Goal: Transaction & Acquisition: Purchase product/service

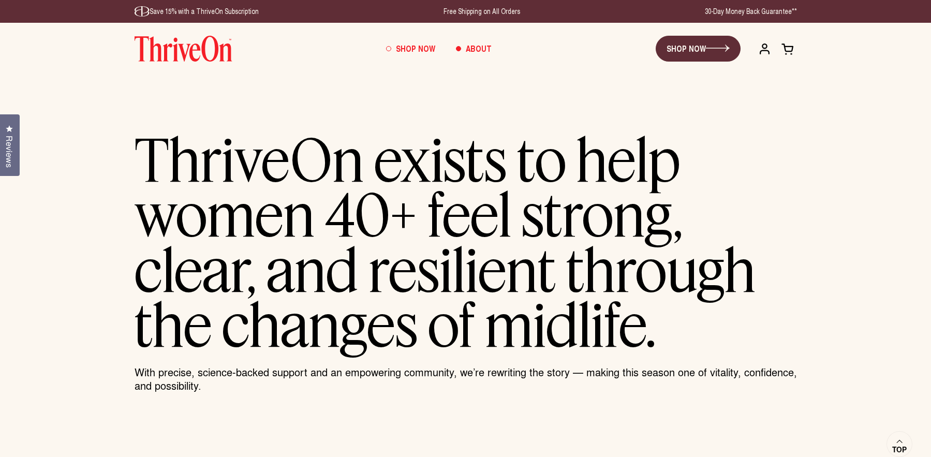
click at [401, 46] on span "Shop Now" at bounding box center [415, 48] width 39 height 12
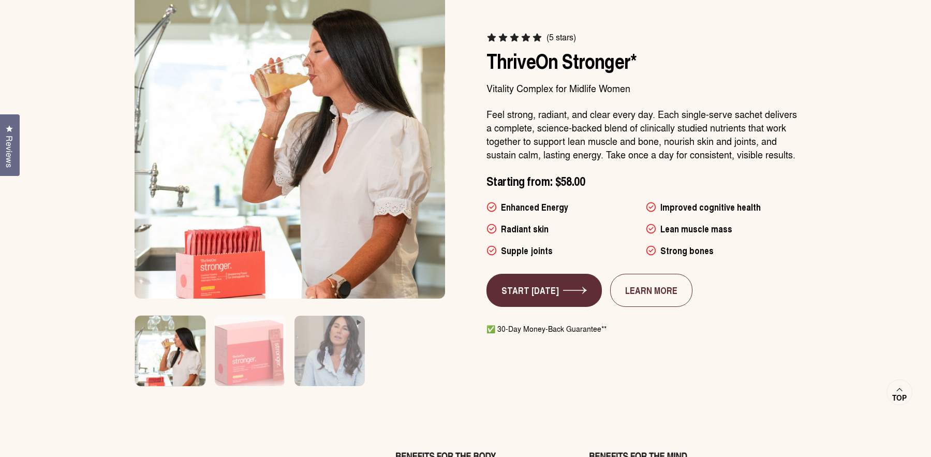
scroll to position [615, 0]
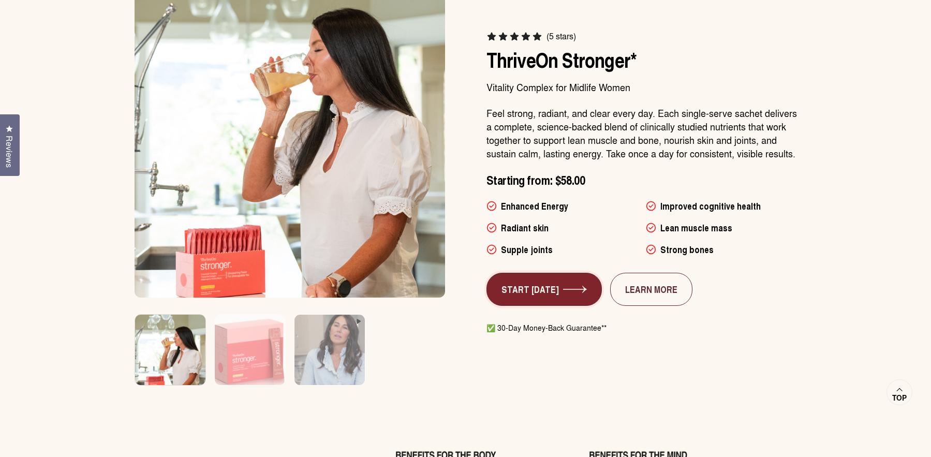
click at [573, 289] on icon at bounding box center [575, 289] width 24 height 7
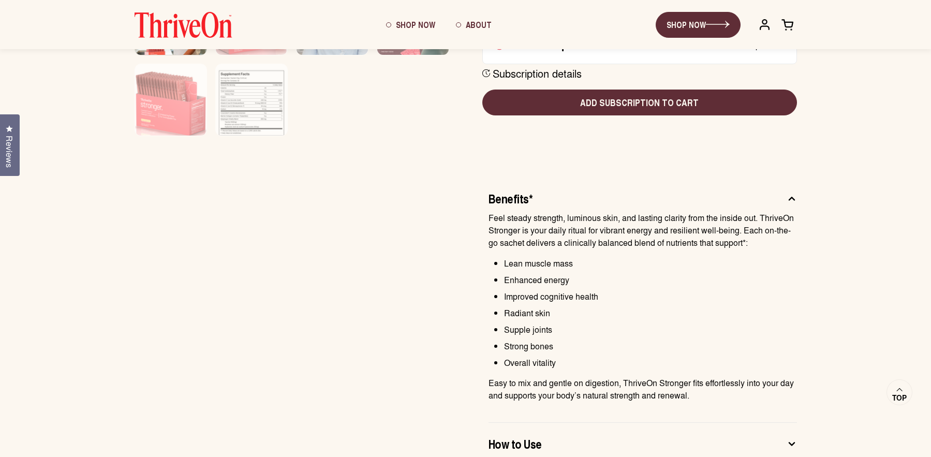
scroll to position [481, 0]
click at [790, 198] on icon at bounding box center [791, 199] width 5 height 3
click at [793, 197] on icon at bounding box center [791, 198] width 10 height 11
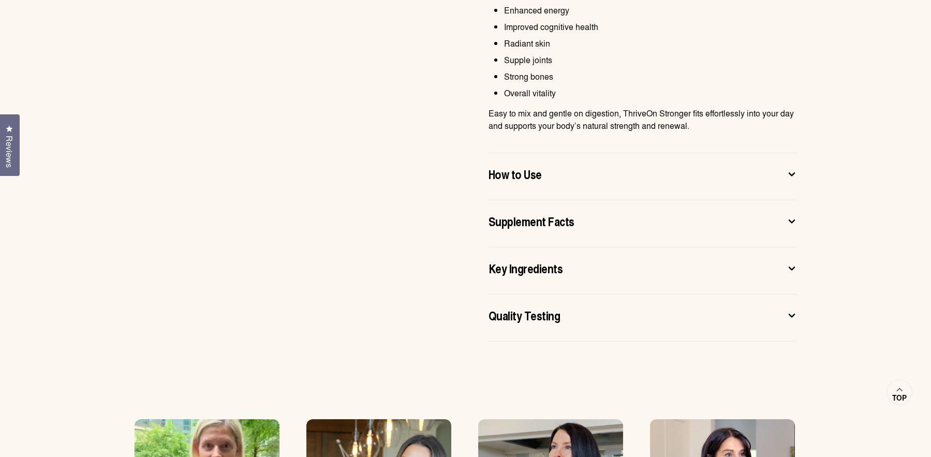
scroll to position [756, 0]
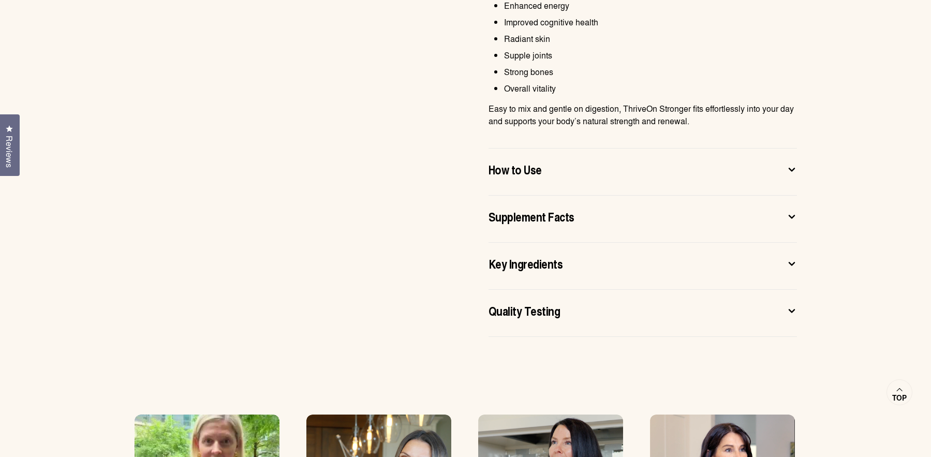
click at [792, 167] on icon at bounding box center [791, 169] width 10 height 11
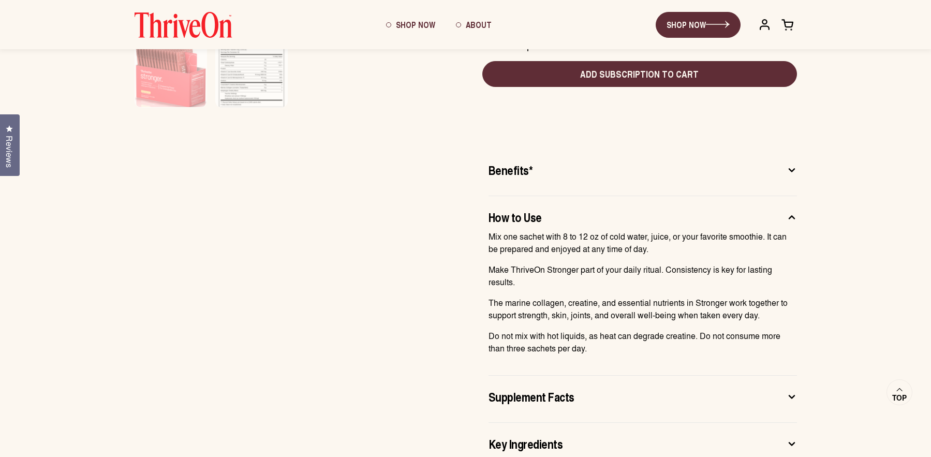
scroll to position [509, 0]
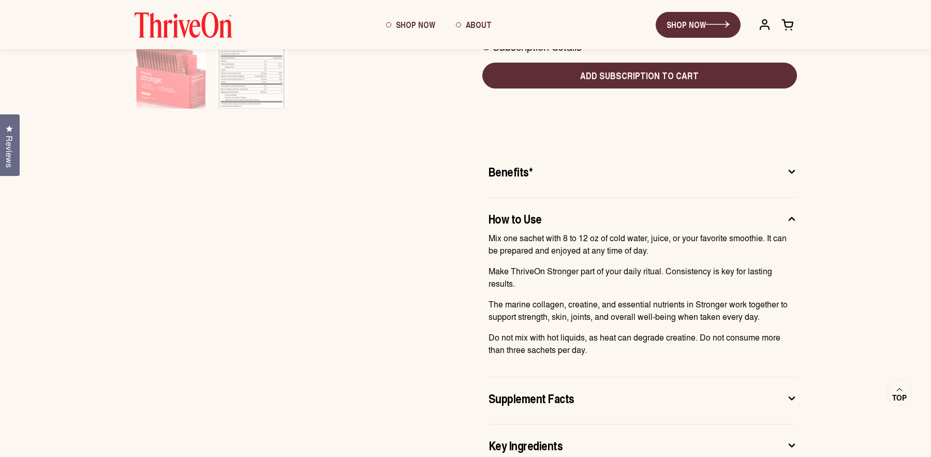
click at [792, 217] on icon at bounding box center [791, 218] width 5 height 3
click at [791, 169] on icon at bounding box center [791, 171] width 10 height 11
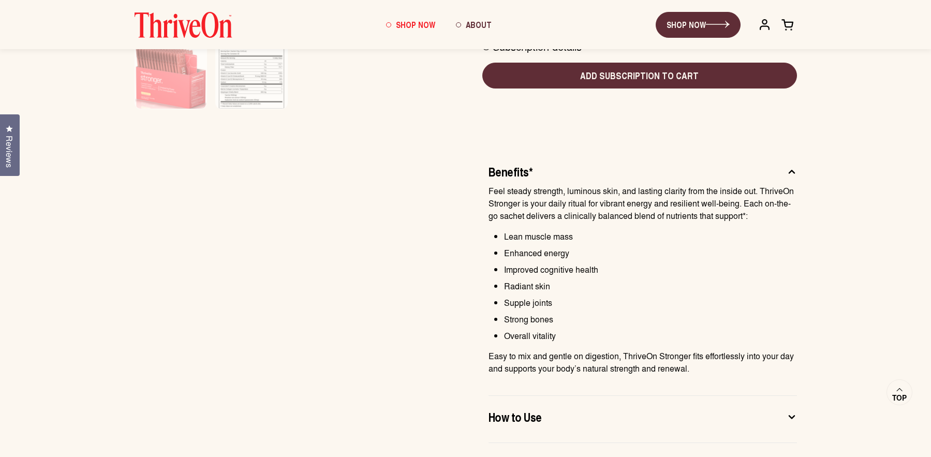
click at [410, 21] on span "Shop Now" at bounding box center [415, 25] width 39 height 12
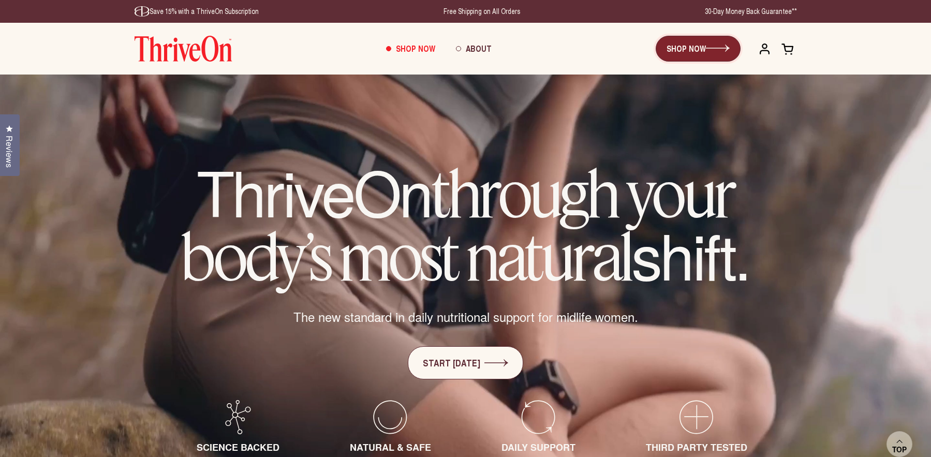
click at [694, 46] on link "SHOP NOW" at bounding box center [697, 49] width 85 height 26
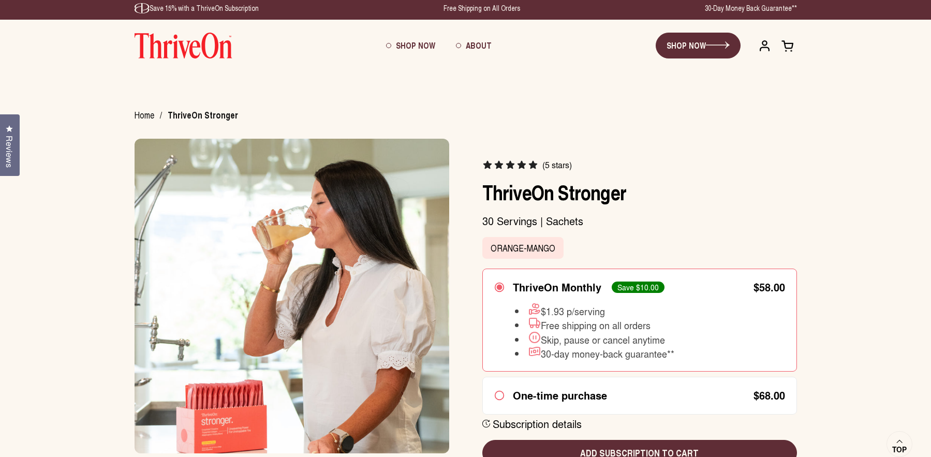
scroll to position [2, 0]
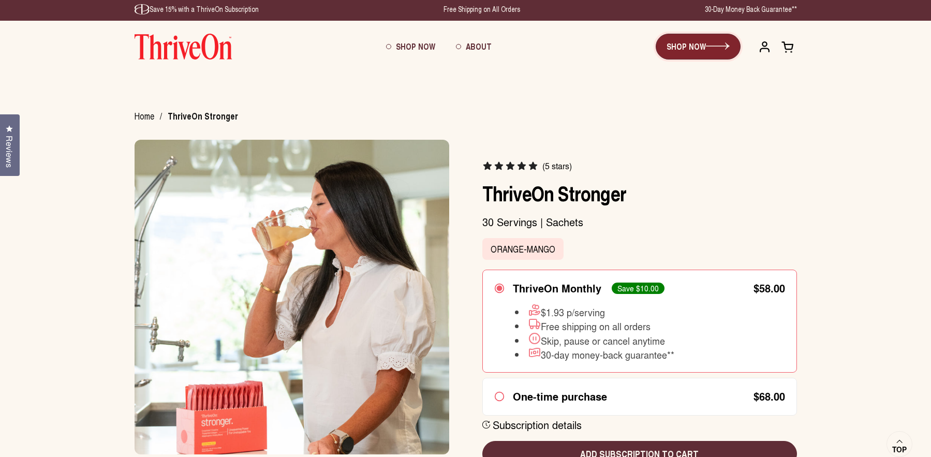
click at [724, 44] on icon at bounding box center [718, 45] width 24 height 7
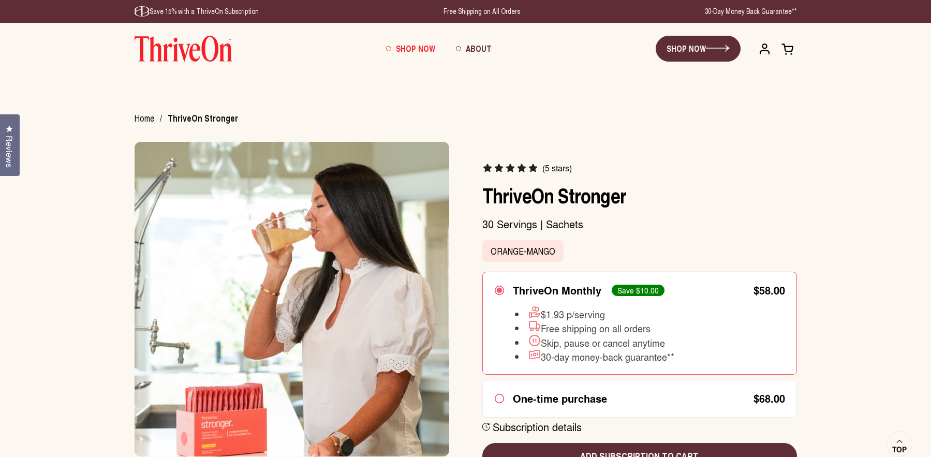
click at [409, 47] on span "Shop Now" at bounding box center [415, 48] width 39 height 12
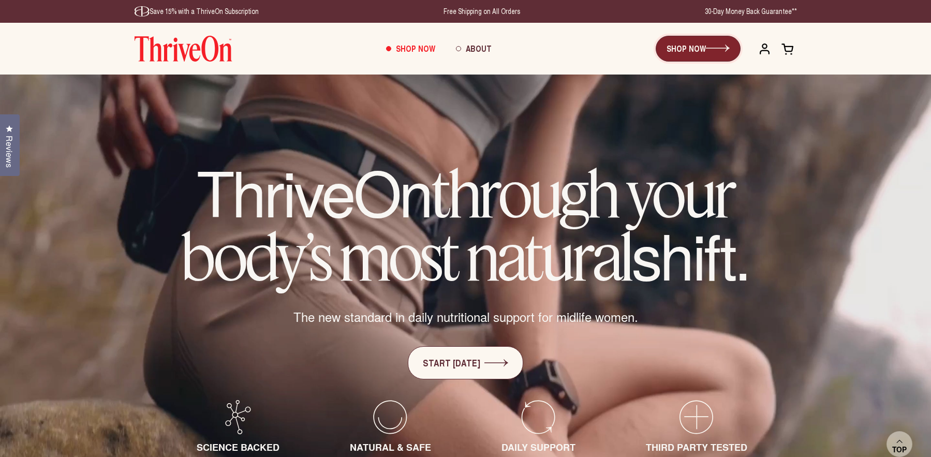
click at [682, 49] on link "SHOP NOW" at bounding box center [697, 49] width 85 height 26
